Goal: Check status: Check status

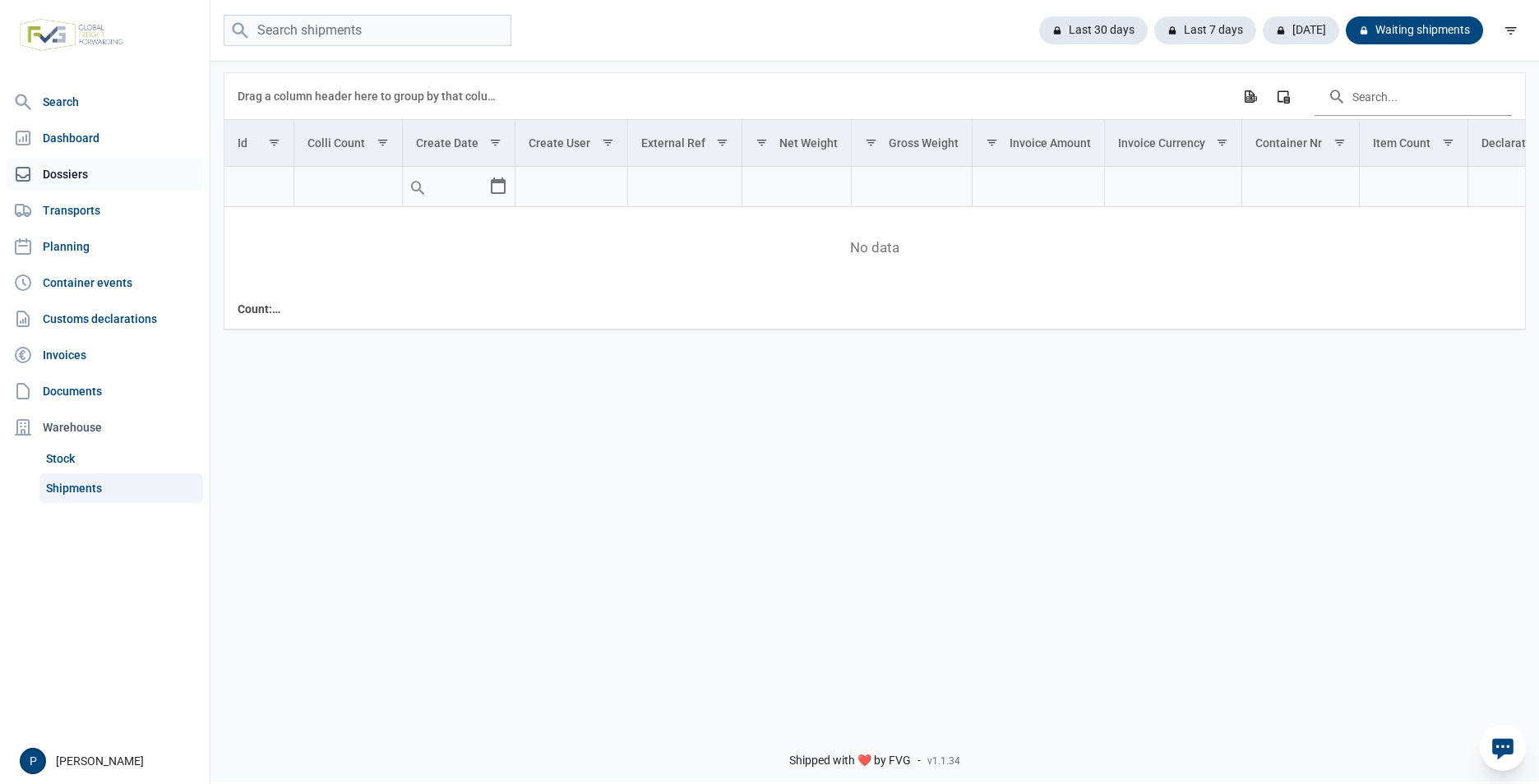
click at [71, 175] on link "Dossiers" at bounding box center [105, 174] width 197 height 33
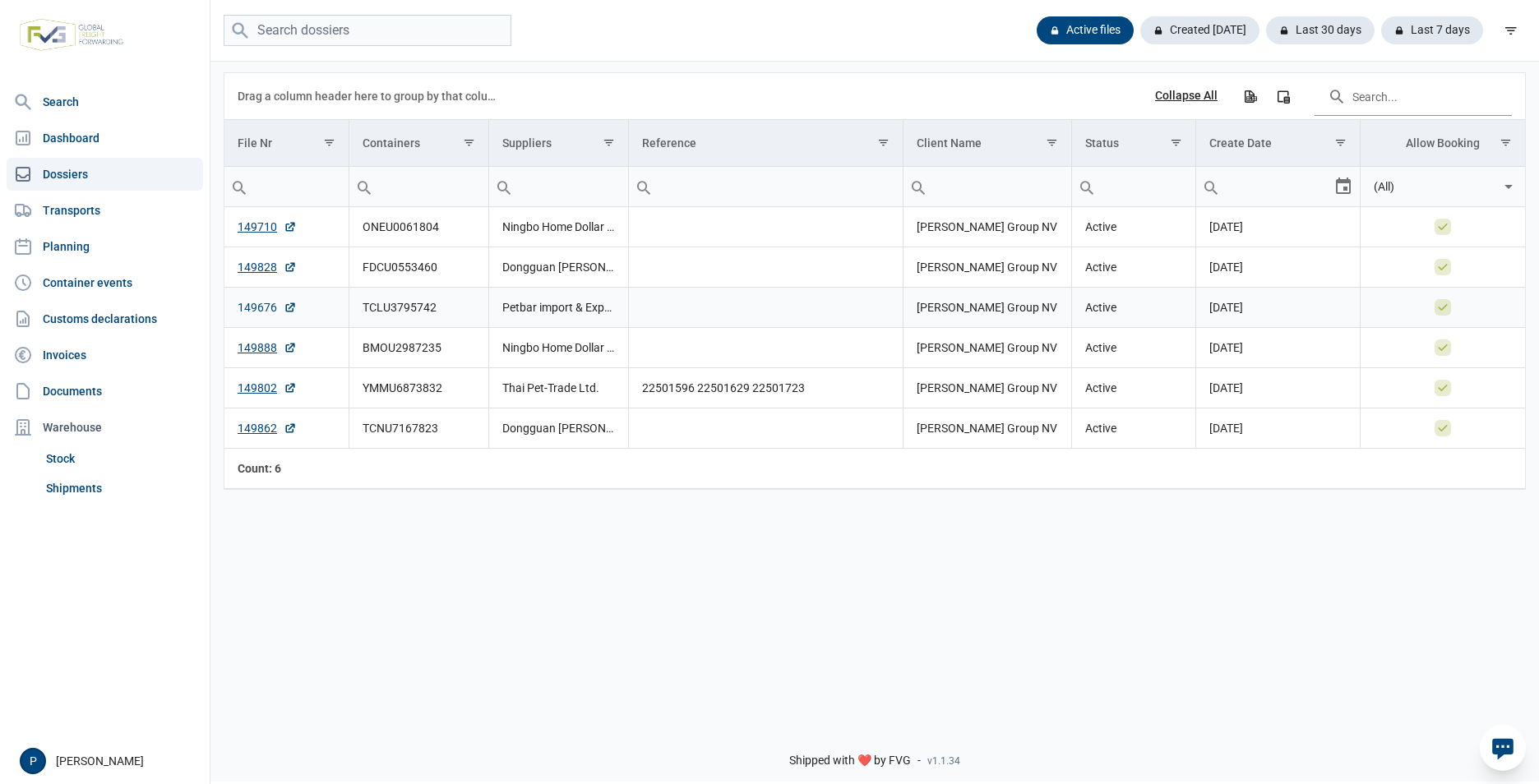
click at [268, 304] on link "149676" at bounding box center [267, 307] width 59 height 16
